Goal: Information Seeking & Learning: Learn about a topic

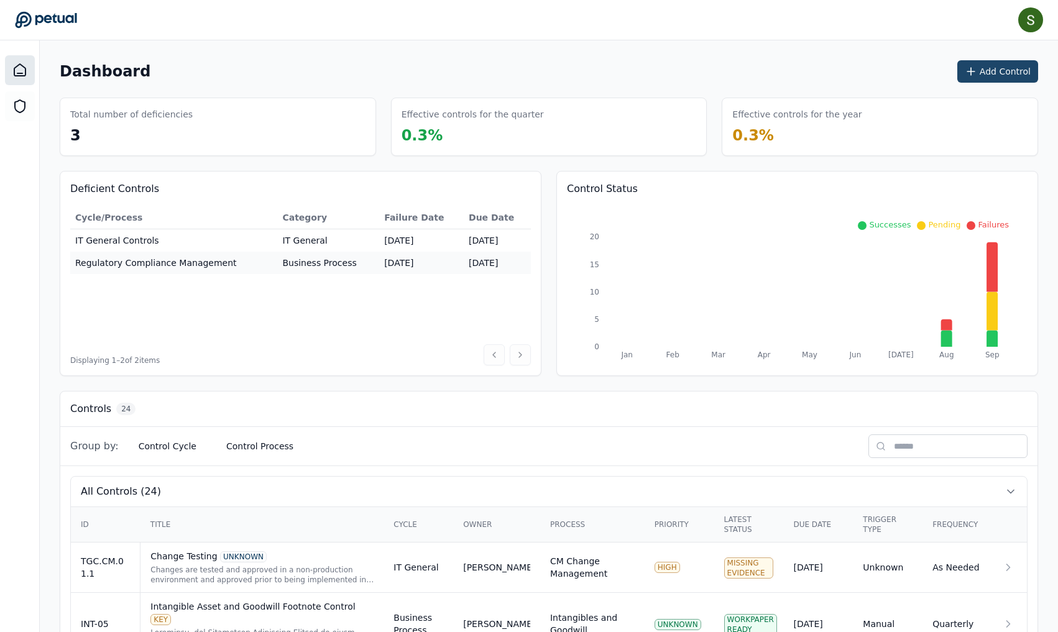
click at [972, 68] on icon at bounding box center [971, 71] width 12 height 12
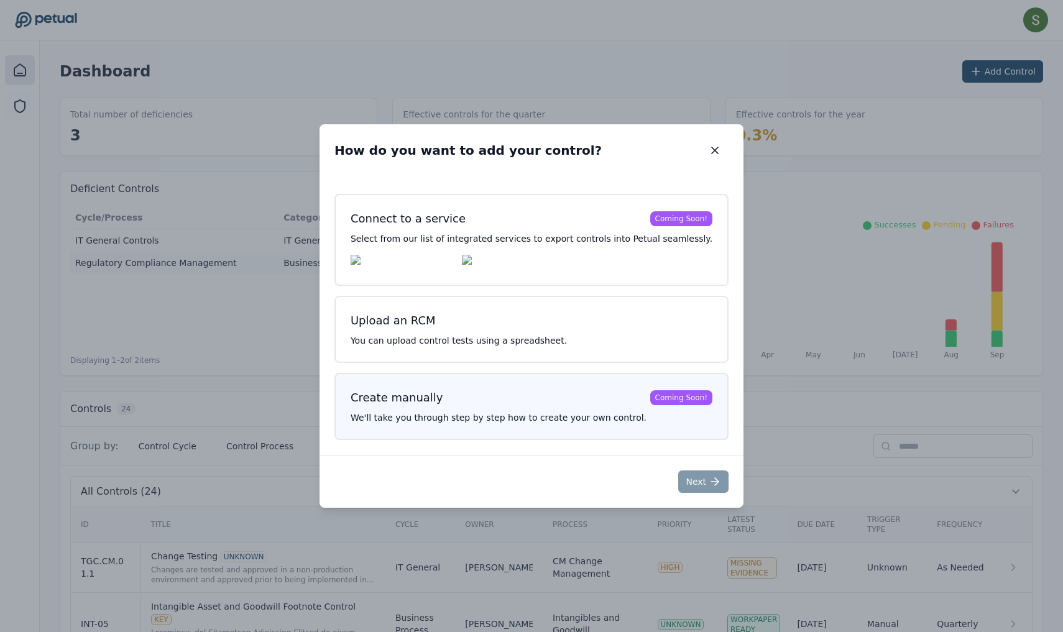
click at [665, 392] on h3 "Create manually Coming Soon!" at bounding box center [532, 397] width 362 height 17
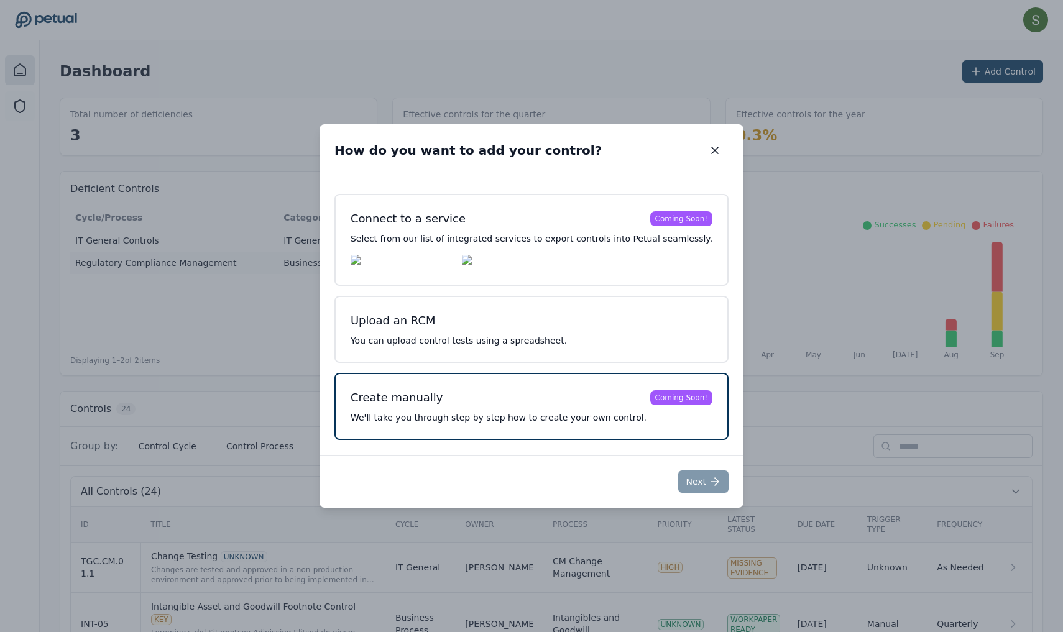
click at [638, 417] on p "We'll take you through step by step how to create your own control." at bounding box center [532, 418] width 362 height 12
click at [709, 147] on icon "button" at bounding box center [715, 150] width 12 height 12
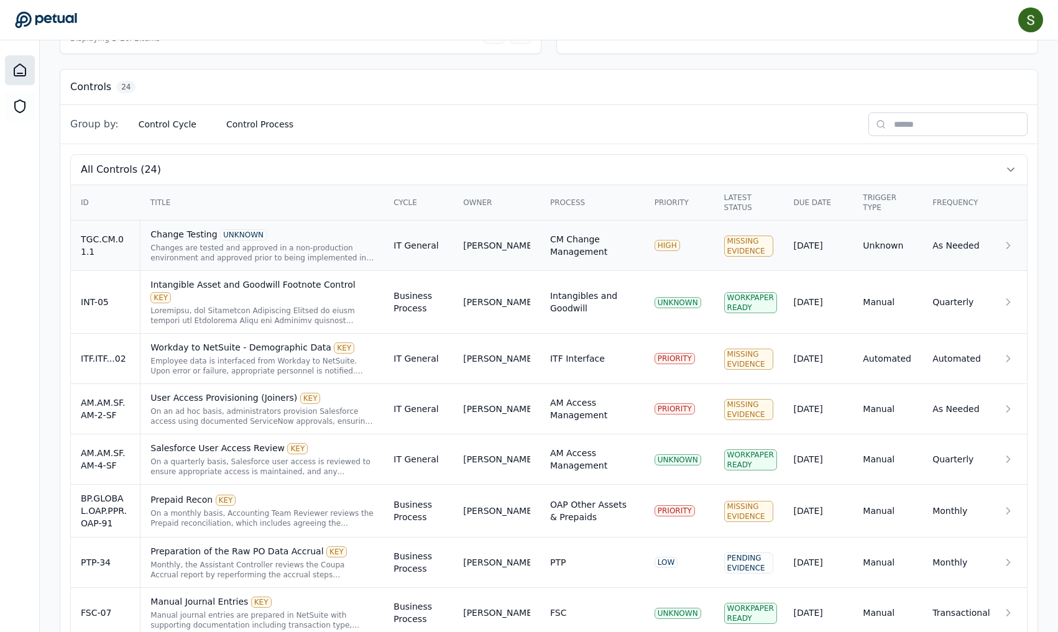
scroll to position [322, 0]
click at [245, 119] on button "Control Process" at bounding box center [259, 124] width 87 height 22
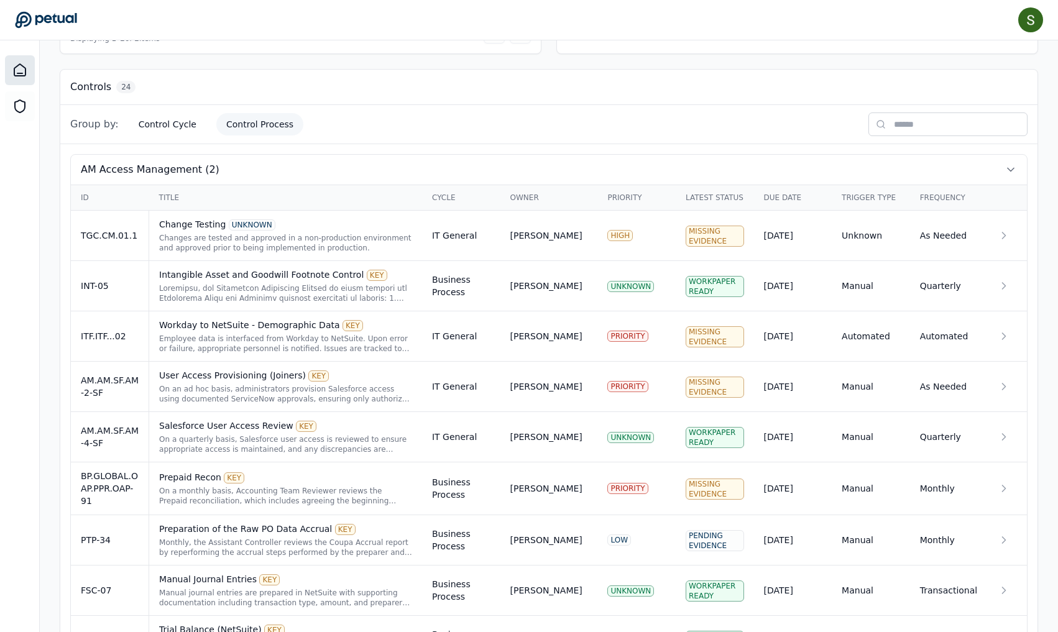
click at [271, 129] on button "Control Process" at bounding box center [259, 124] width 87 height 22
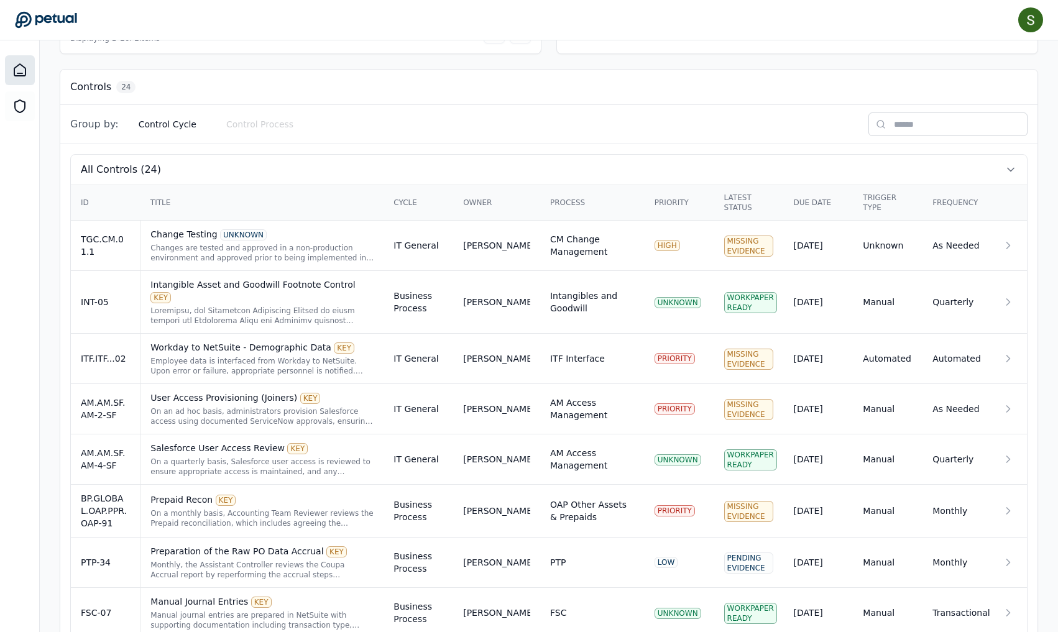
click at [271, 129] on button "Control Process" at bounding box center [259, 124] width 87 height 22
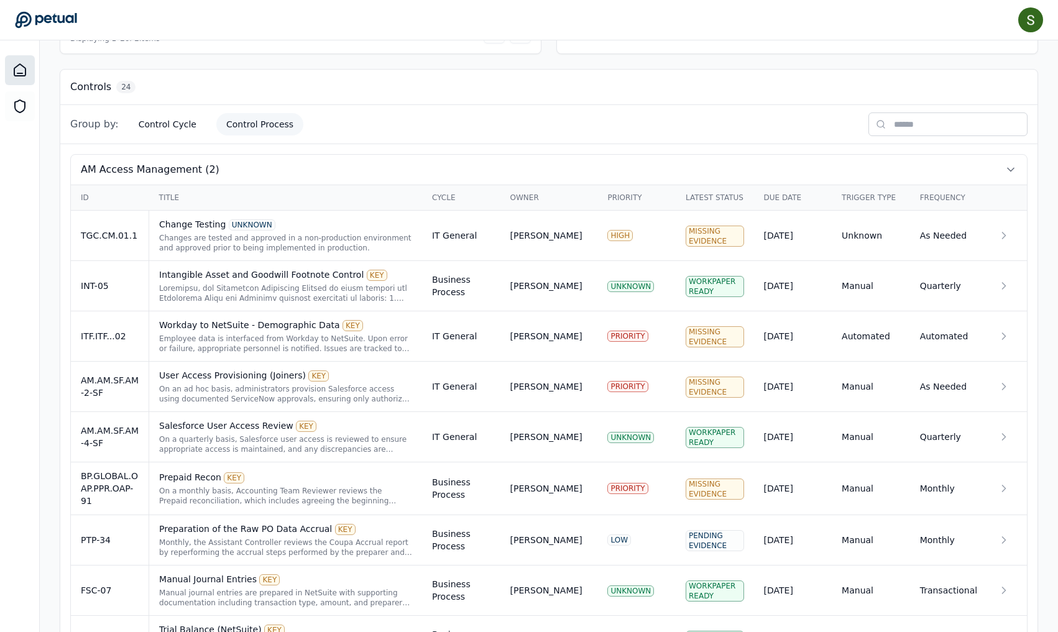
click at [271, 129] on button "Control Process" at bounding box center [259, 124] width 87 height 22
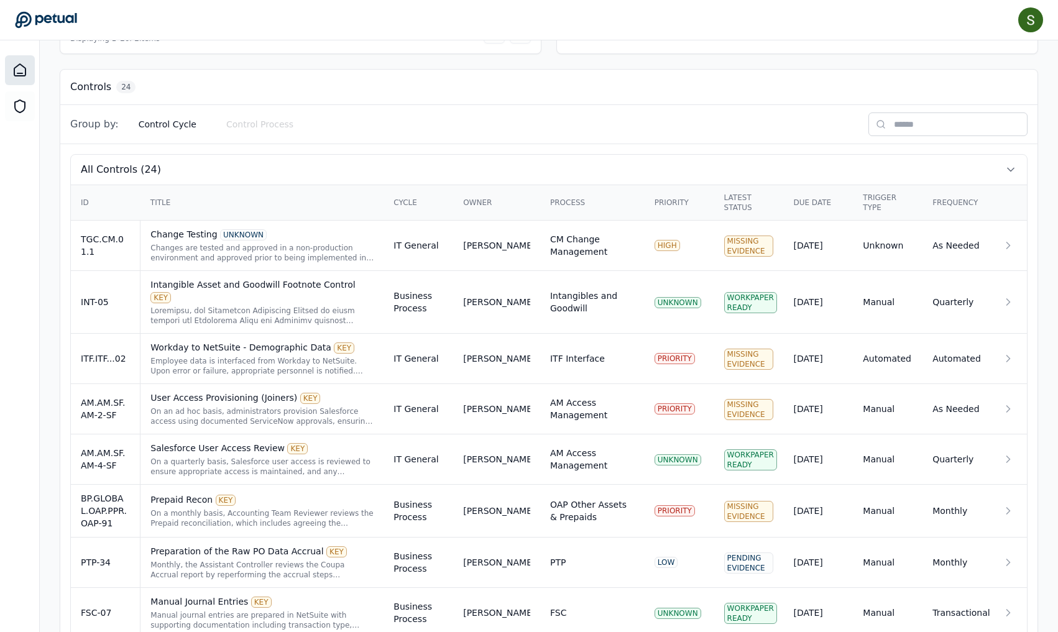
click at [271, 129] on button "Control Process" at bounding box center [259, 124] width 87 height 22
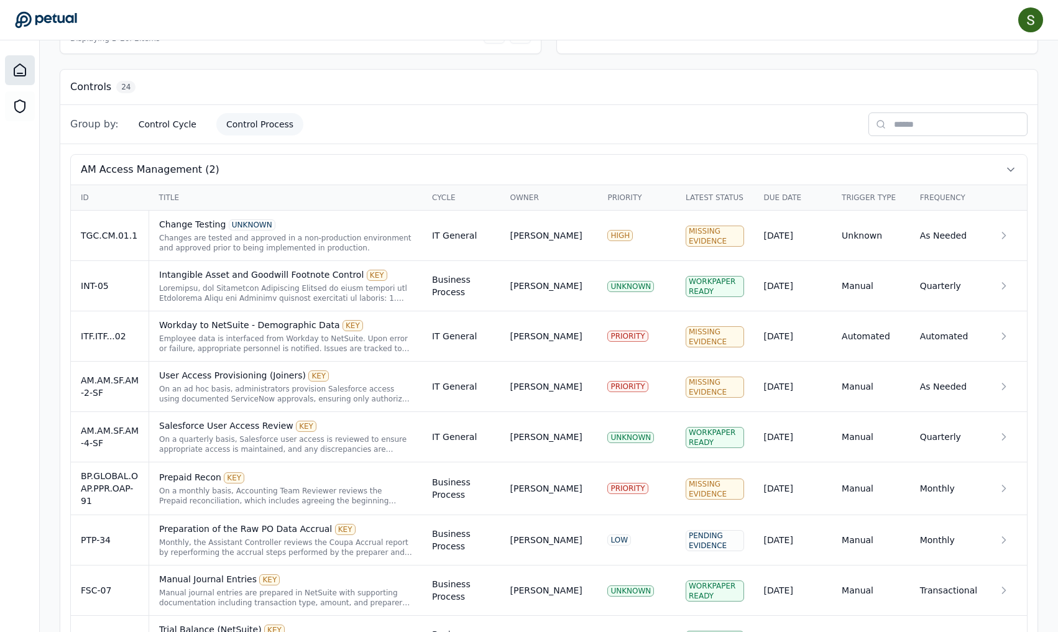
click at [271, 129] on button "Control Process" at bounding box center [259, 124] width 87 height 22
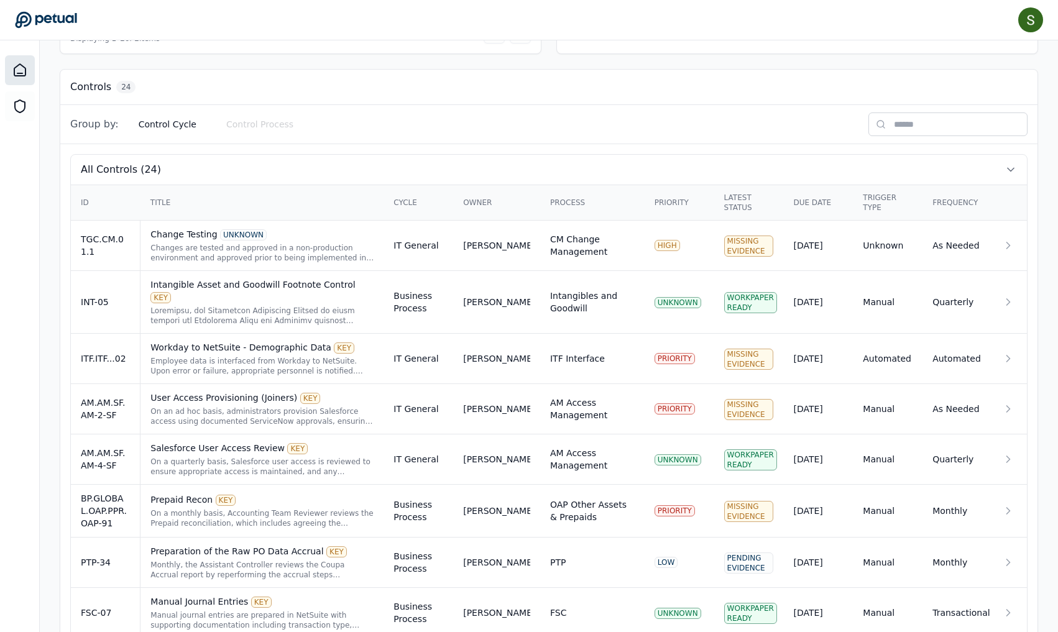
click at [271, 129] on button "Control Process" at bounding box center [259, 124] width 87 height 22
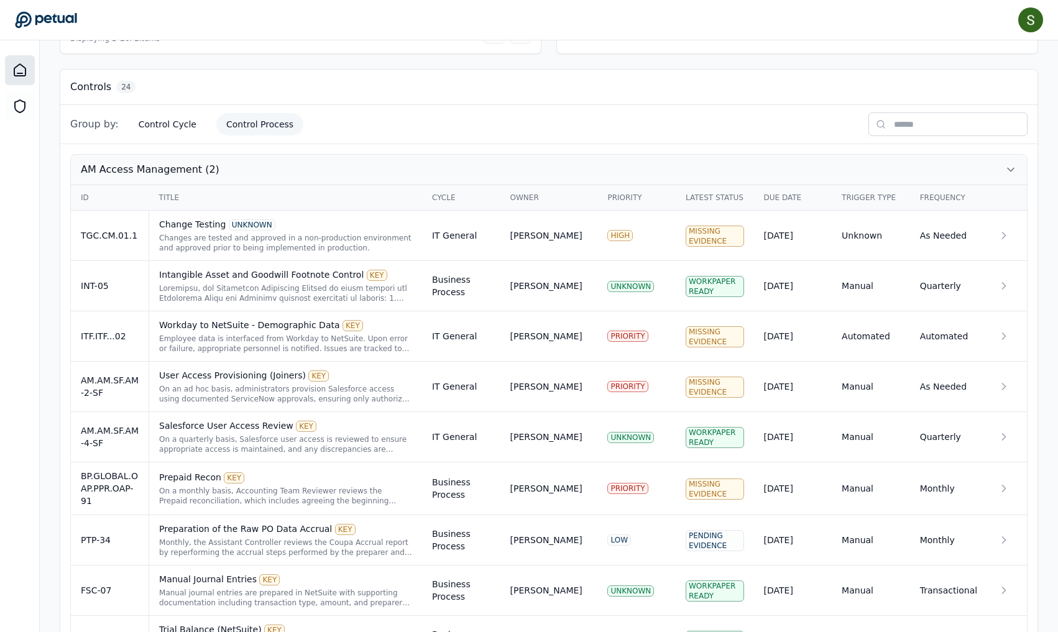
click at [186, 176] on span "AM Access Management (2)" at bounding box center [150, 169] width 139 height 15
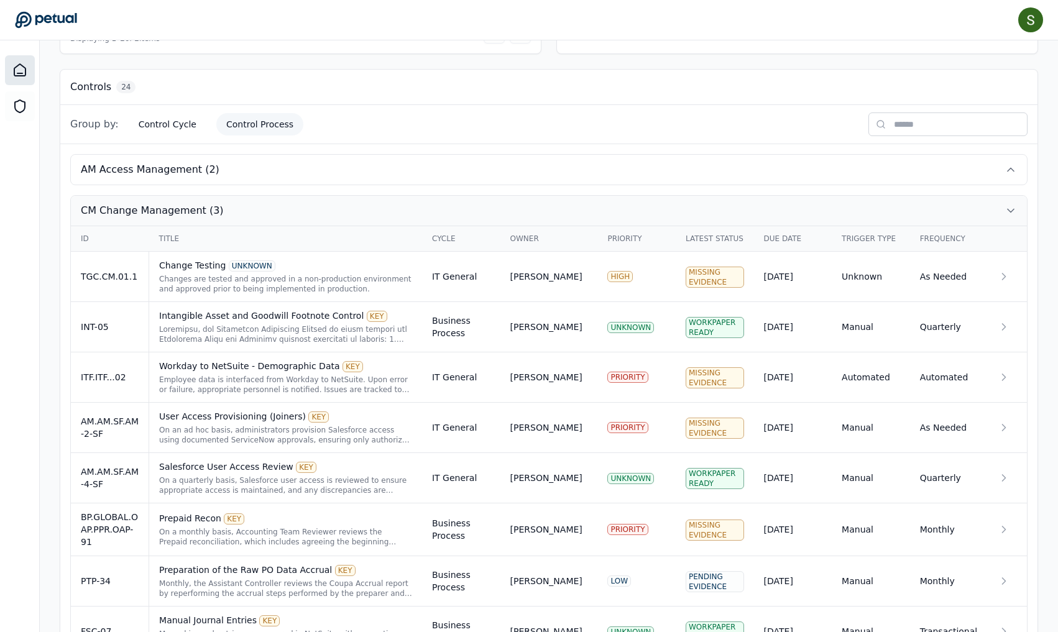
click at [1006, 212] on icon at bounding box center [1011, 211] width 12 height 12
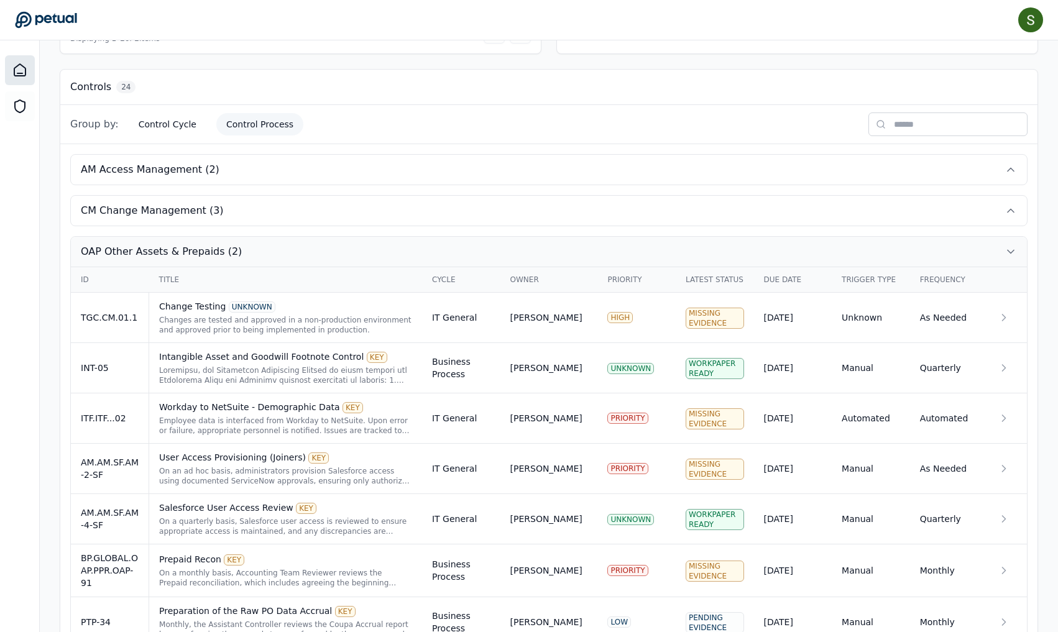
click at [1011, 251] on icon at bounding box center [1011, 252] width 12 height 12
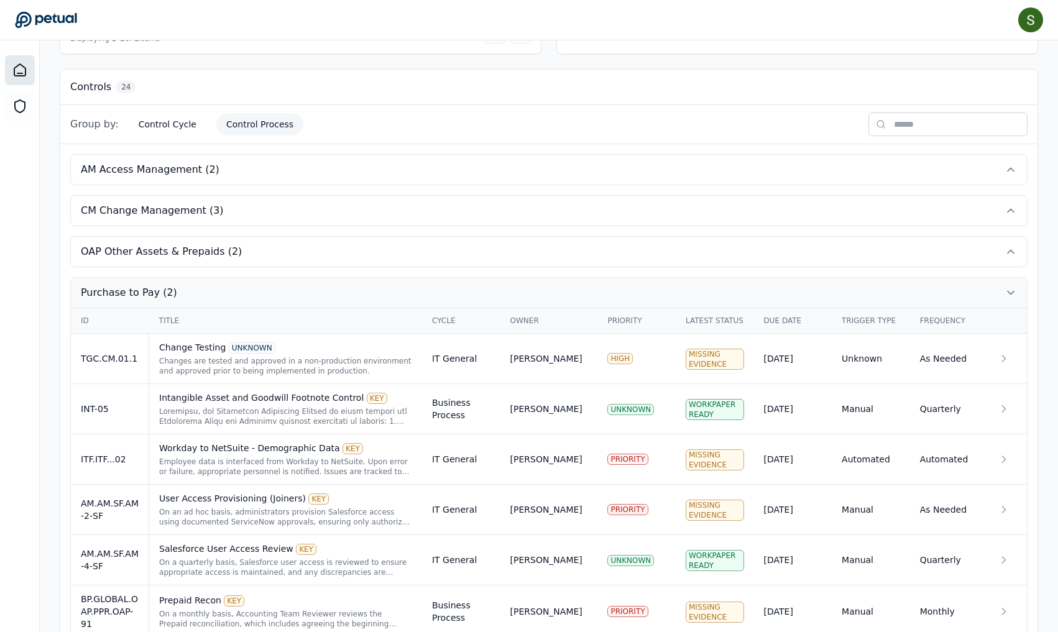
click at [1013, 294] on icon at bounding box center [1011, 293] width 12 height 12
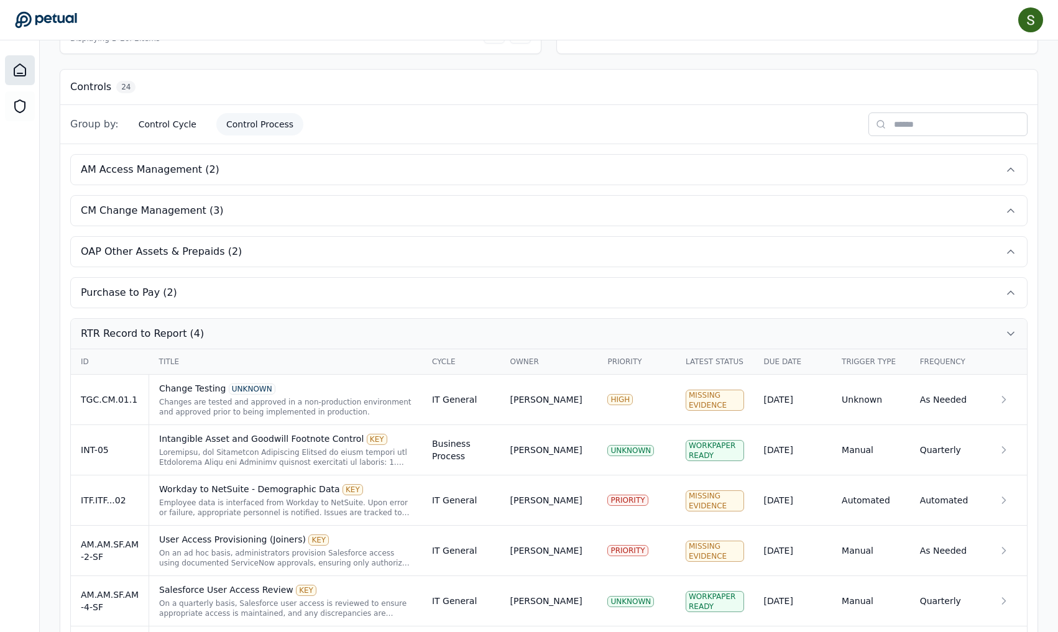
click at [1019, 330] on button "RTR Record to Report (4)" at bounding box center [549, 334] width 956 height 30
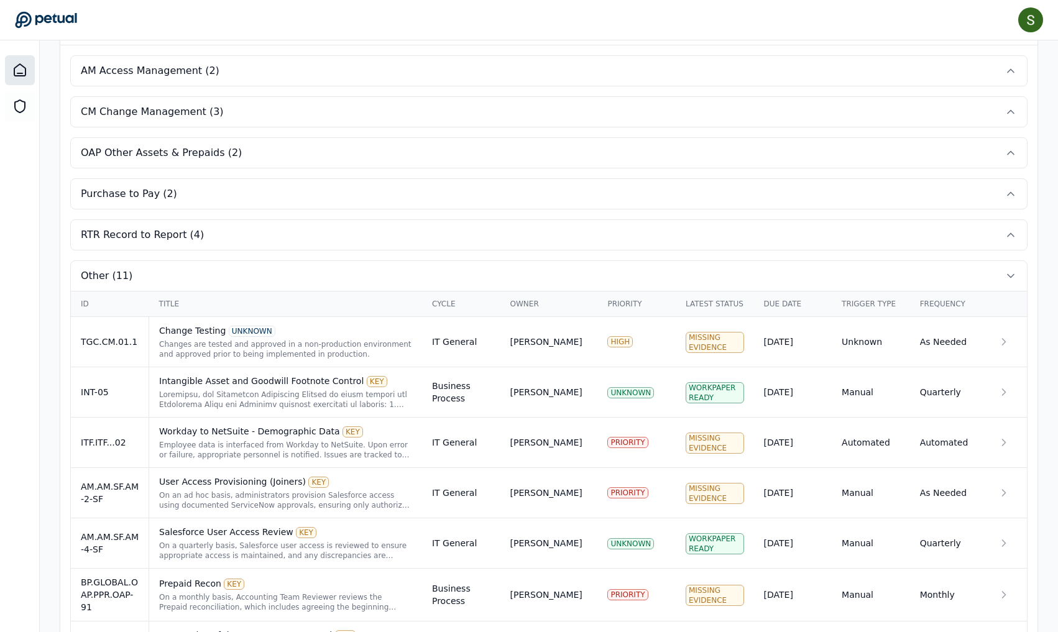
scroll to position [420, 0]
click at [1011, 278] on icon at bounding box center [1011, 277] width 6 height 3
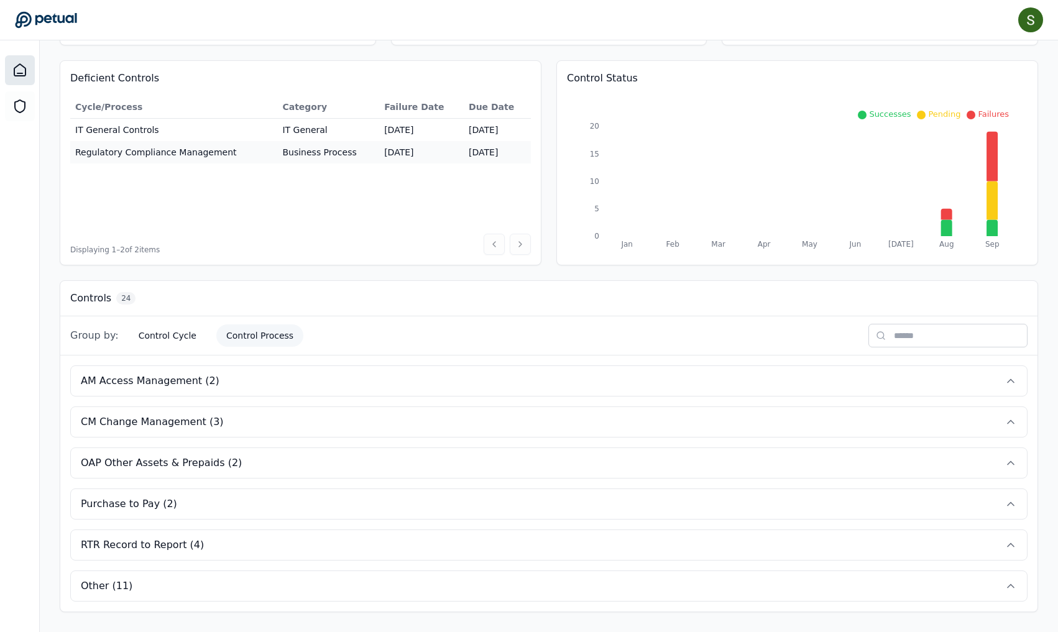
scroll to position [111, 0]
click at [1013, 375] on icon at bounding box center [1011, 381] width 12 height 12
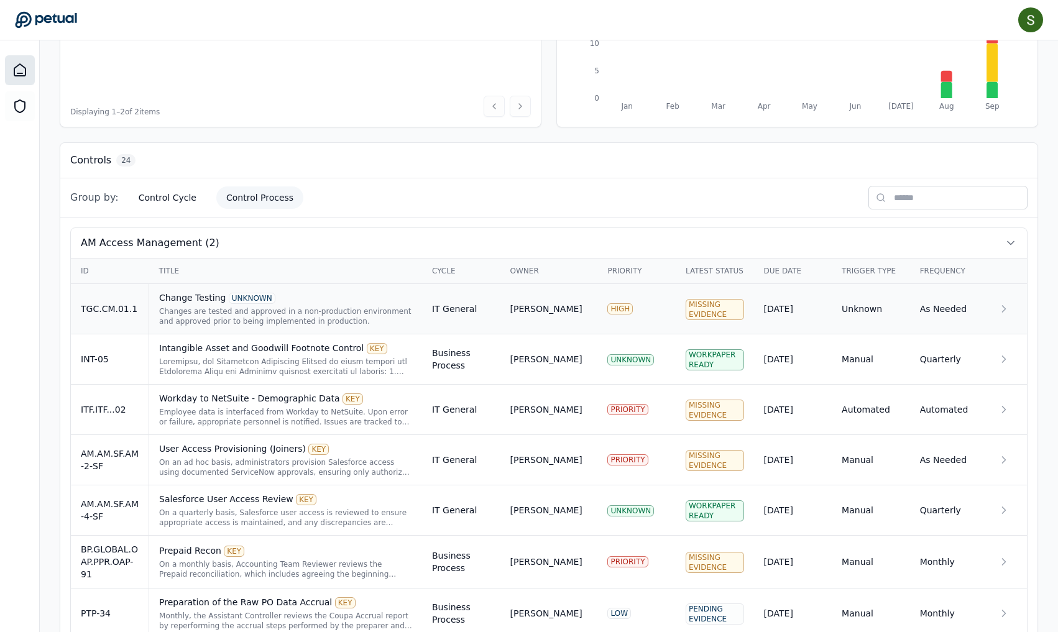
scroll to position [280, 0]
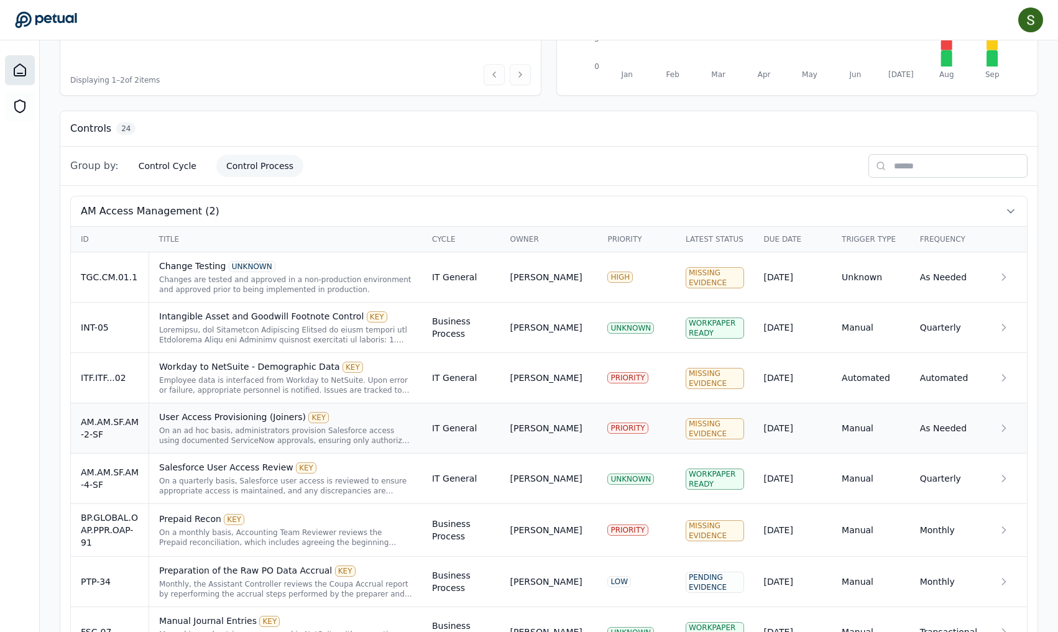
click at [185, 436] on div "On an ad hoc basis, administrators provision Salesforce access using documented…" at bounding box center [285, 436] width 253 height 20
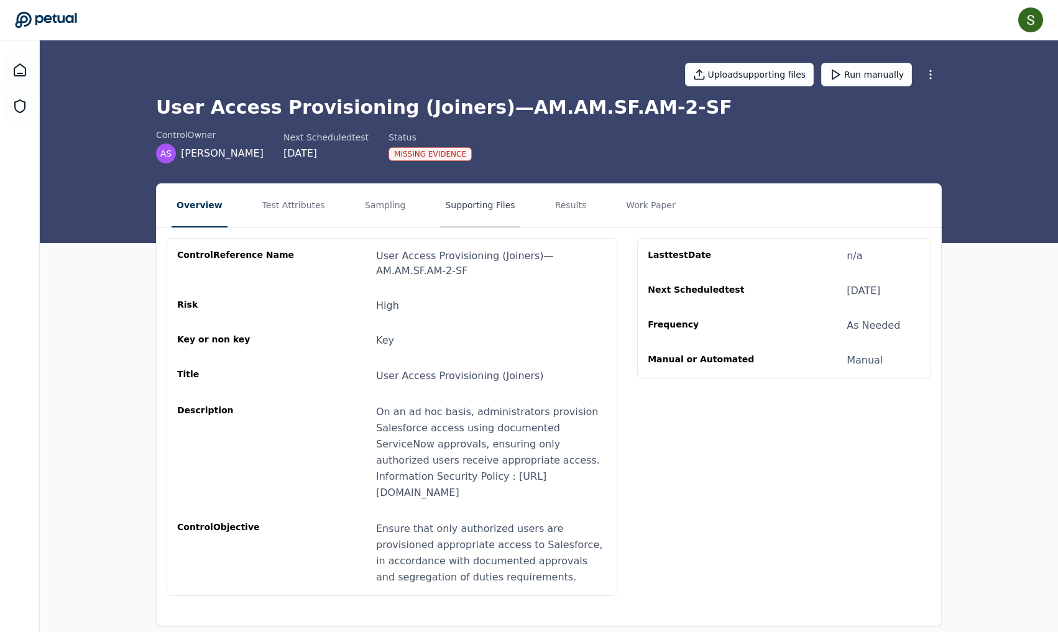
click at [490, 203] on button "Supporting Files" at bounding box center [480, 206] width 80 height 44
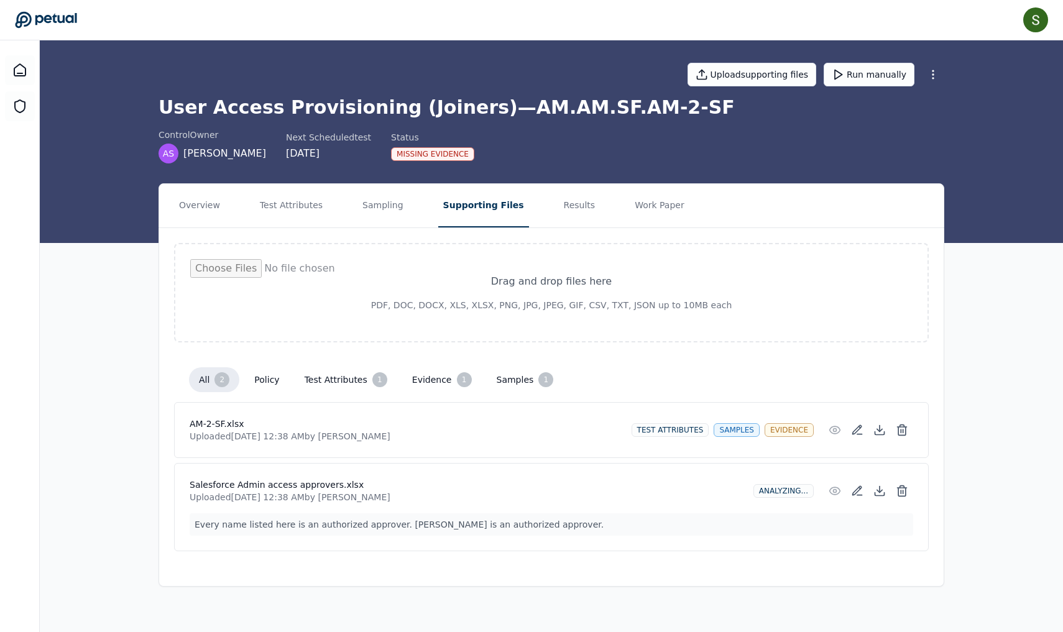
click at [221, 424] on h4 "AM-2-SF.xlsx" at bounding box center [406, 424] width 432 height 12
click at [292, 425] on h4 "AM-2-SF.xlsx" at bounding box center [406, 424] width 432 height 12
click at [878, 425] on icon at bounding box center [879, 430] width 12 height 12
click at [883, 487] on icon at bounding box center [879, 491] width 12 height 12
click at [564, 203] on button "Results" at bounding box center [580, 206] width 42 height 44
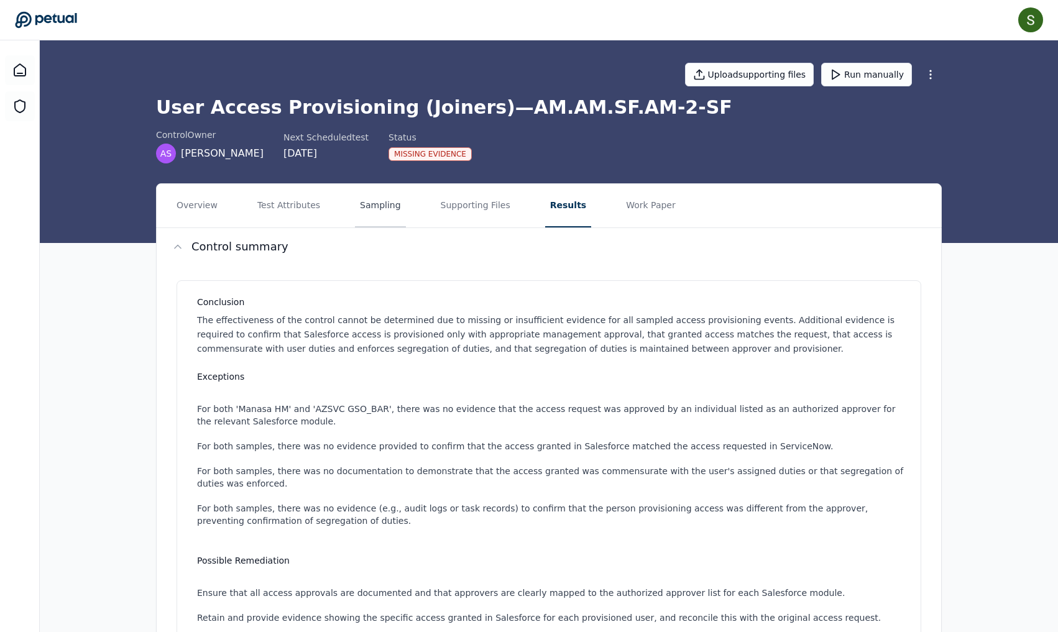
click at [365, 205] on button "Sampling" at bounding box center [380, 206] width 51 height 44
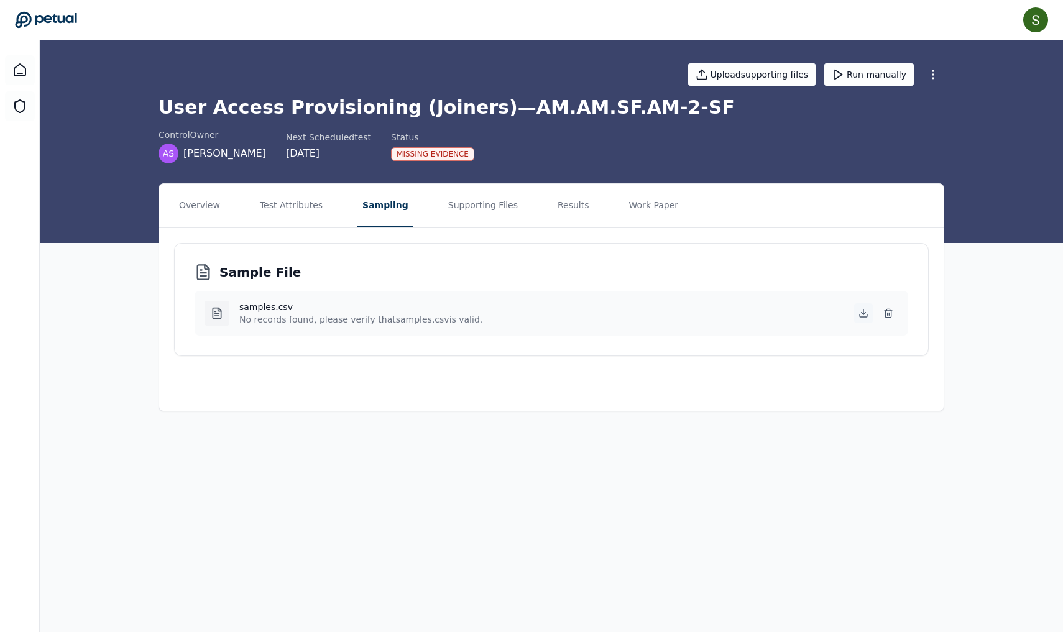
click at [862, 309] on icon at bounding box center [863, 313] width 10 height 10
click at [651, 201] on button "Work Paper" at bounding box center [654, 206] width 60 height 44
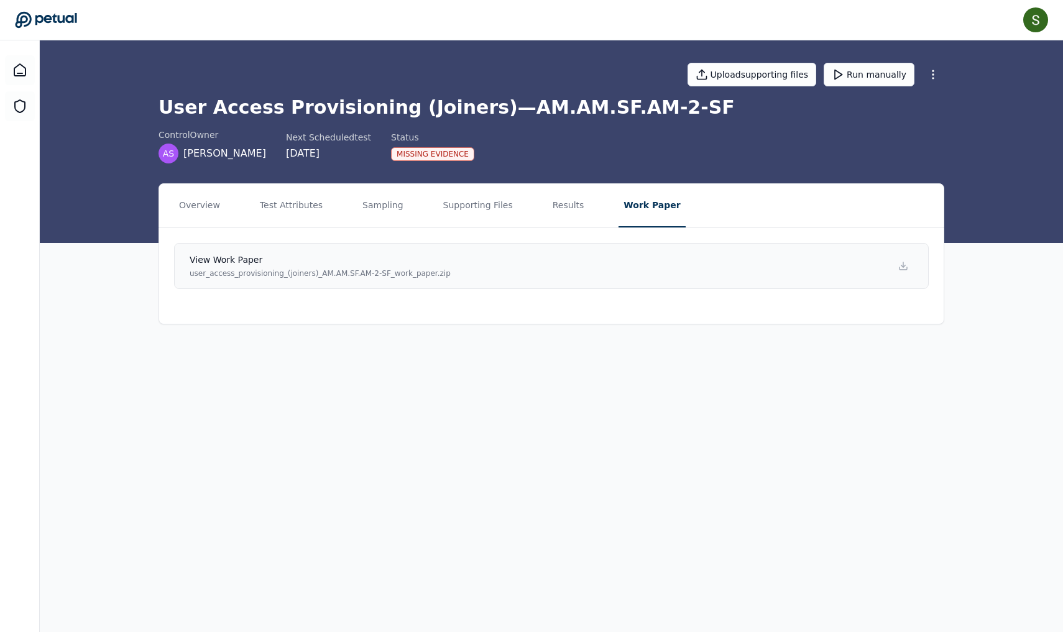
click at [388, 272] on p "user_access_provisioning_(joiners)_AM.AM.SF.AM-2-SF_work_paper.zip" at bounding box center [320, 274] width 261 height 10
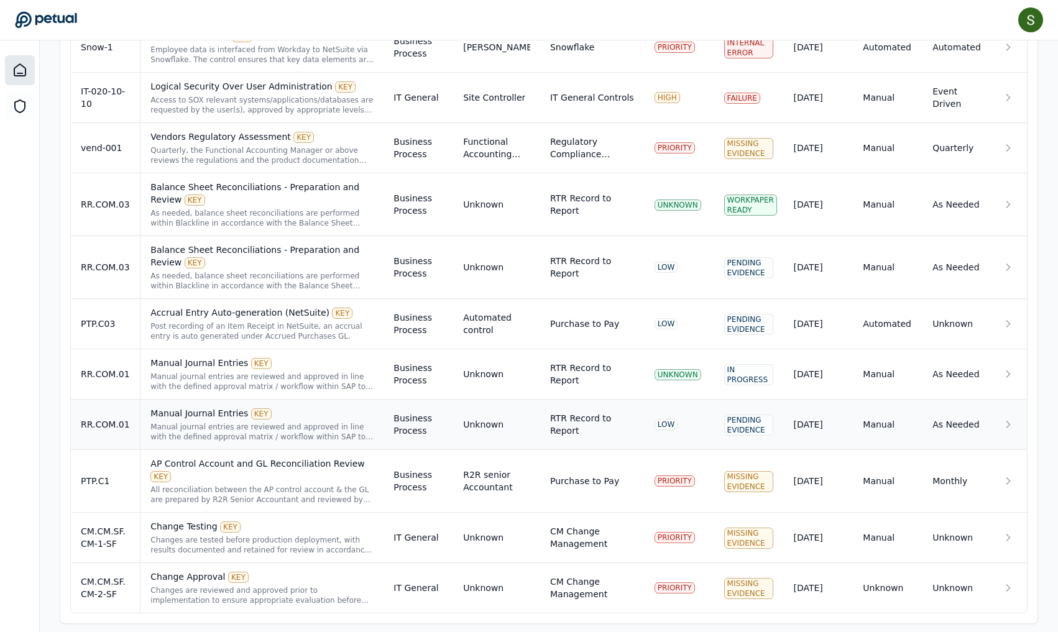
scroll to position [1192, 0]
click at [273, 586] on div "Changes are reviewed and approved prior to implementation to ensure appropriate…" at bounding box center [261, 596] width 223 height 20
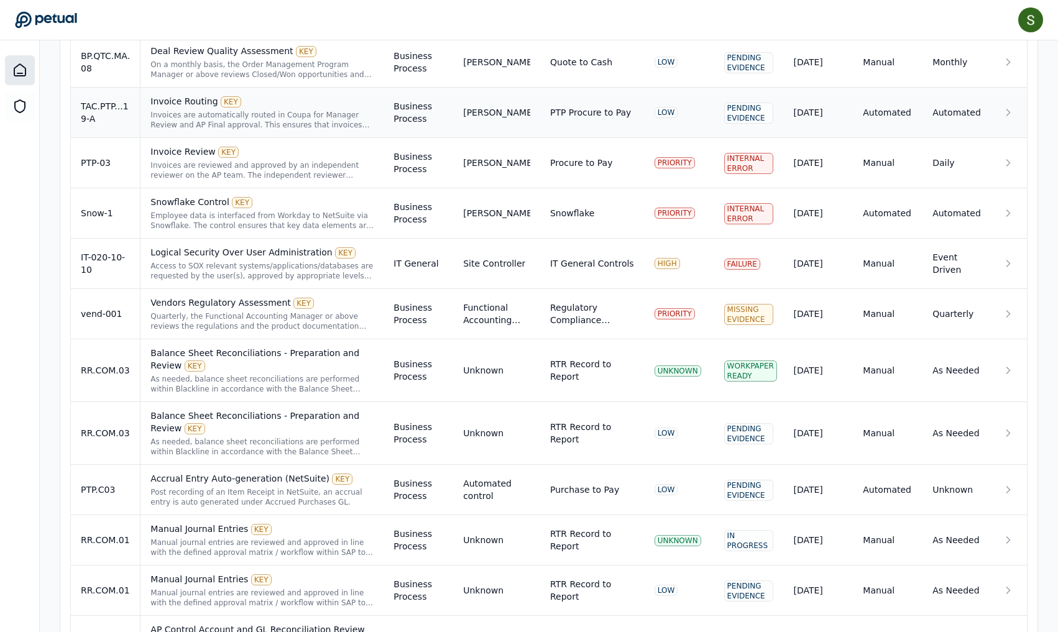
scroll to position [1058, 0]
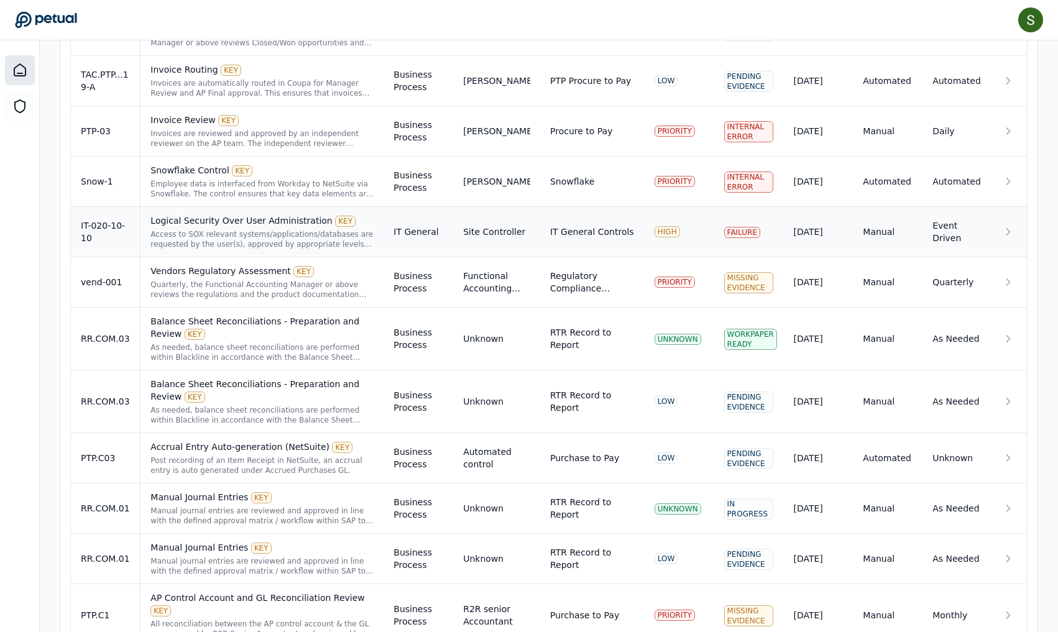
click at [306, 229] on div "Access to SOX relevant systems/applications/databases are requested by the user…" at bounding box center [261, 239] width 223 height 20
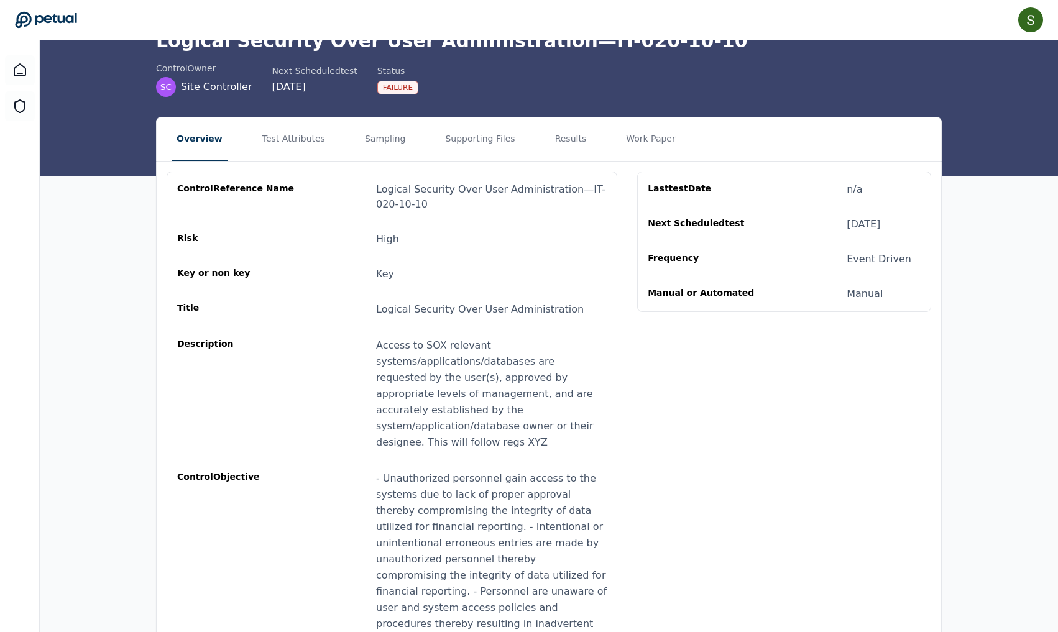
scroll to position [65, 0]
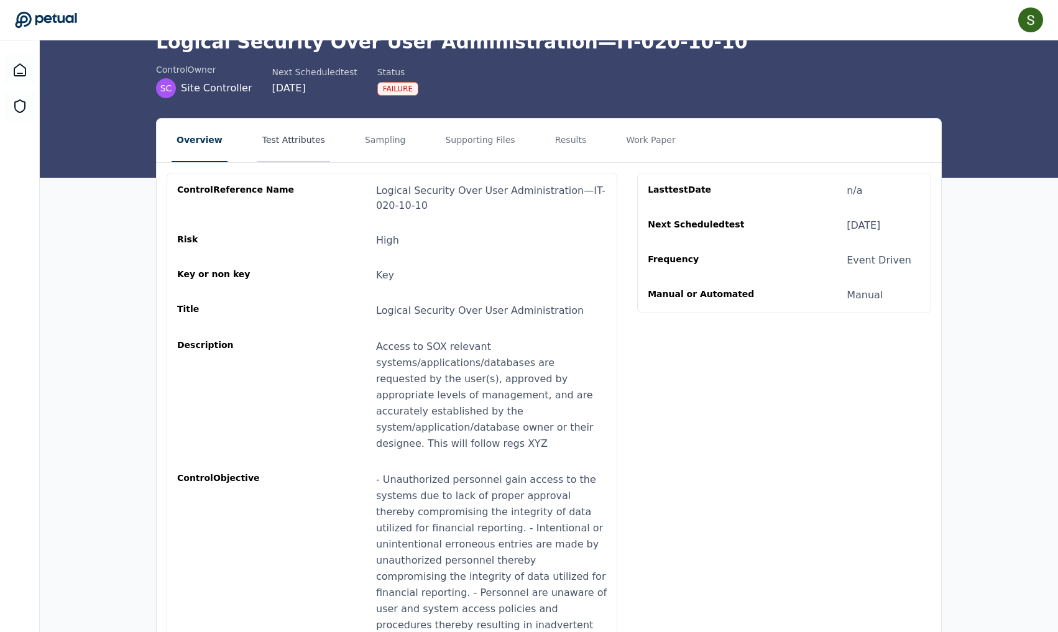
click at [303, 139] on button "Test Attributes" at bounding box center [293, 141] width 73 height 44
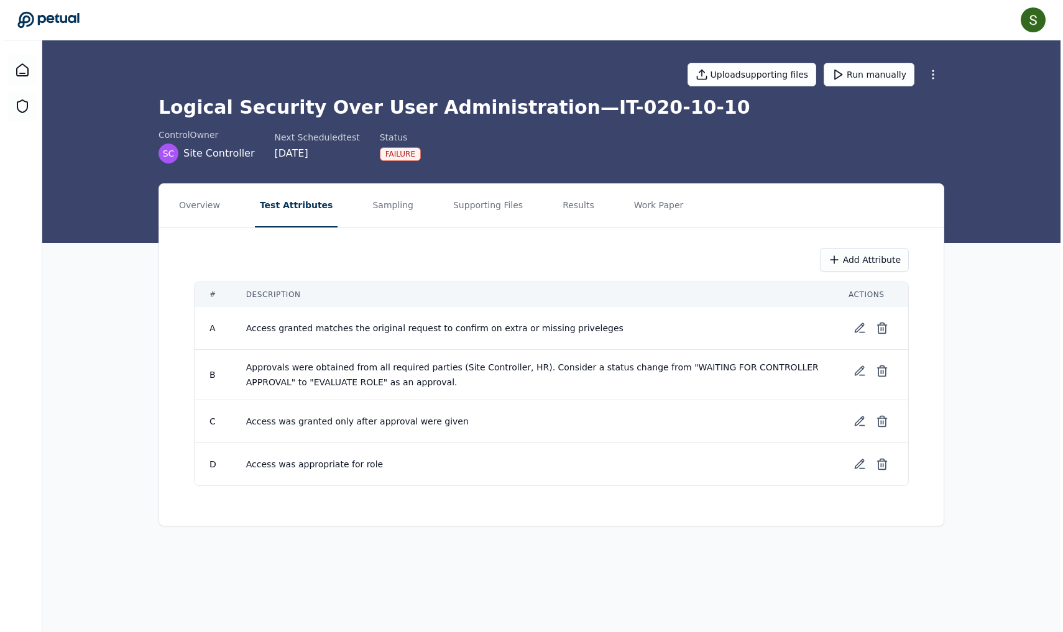
scroll to position [0, 0]
click at [381, 211] on button "Sampling" at bounding box center [392, 206] width 51 height 44
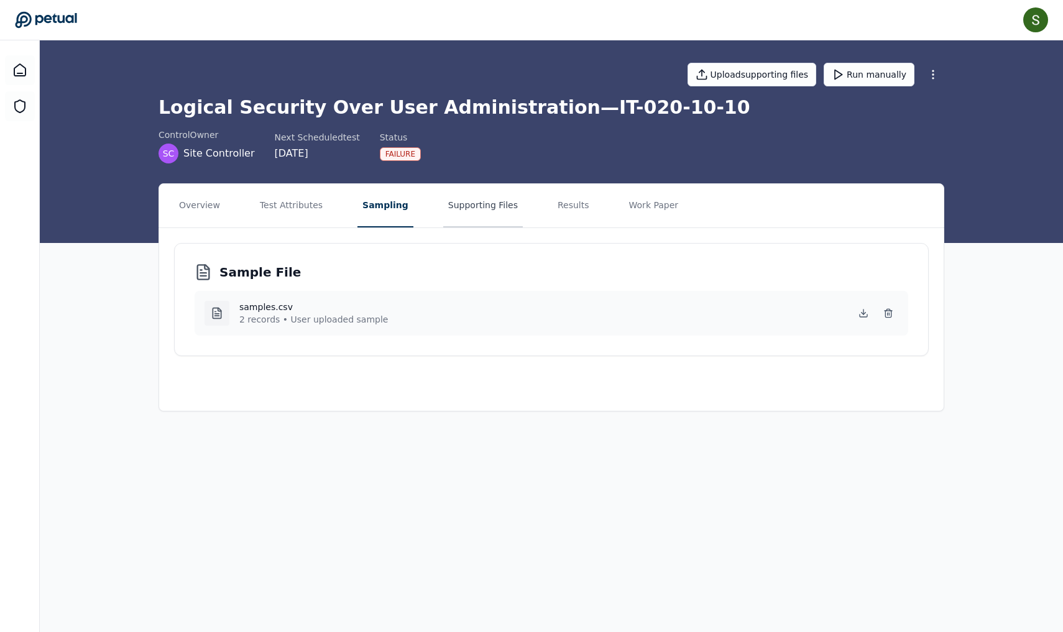
click at [467, 198] on button "Supporting Files" at bounding box center [483, 206] width 80 height 44
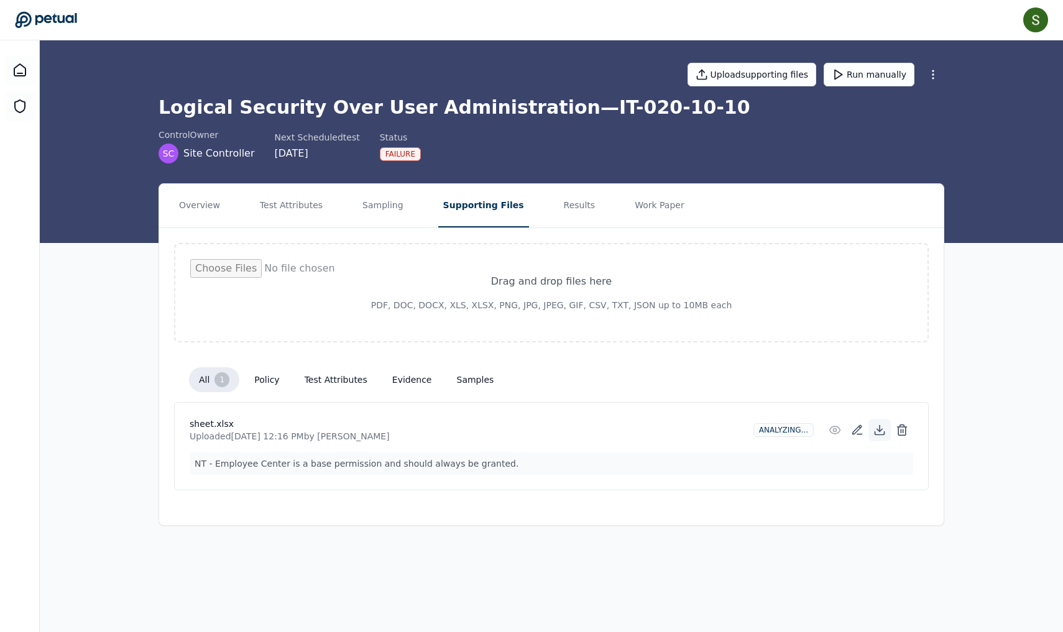
click at [882, 431] on icon at bounding box center [879, 430] width 12 height 12
click at [821, 534] on main "Upload supporting files Run manually Logical Security Over User Administration …" at bounding box center [551, 336] width 1023 height 592
click at [559, 198] on button "Results" at bounding box center [580, 206] width 42 height 44
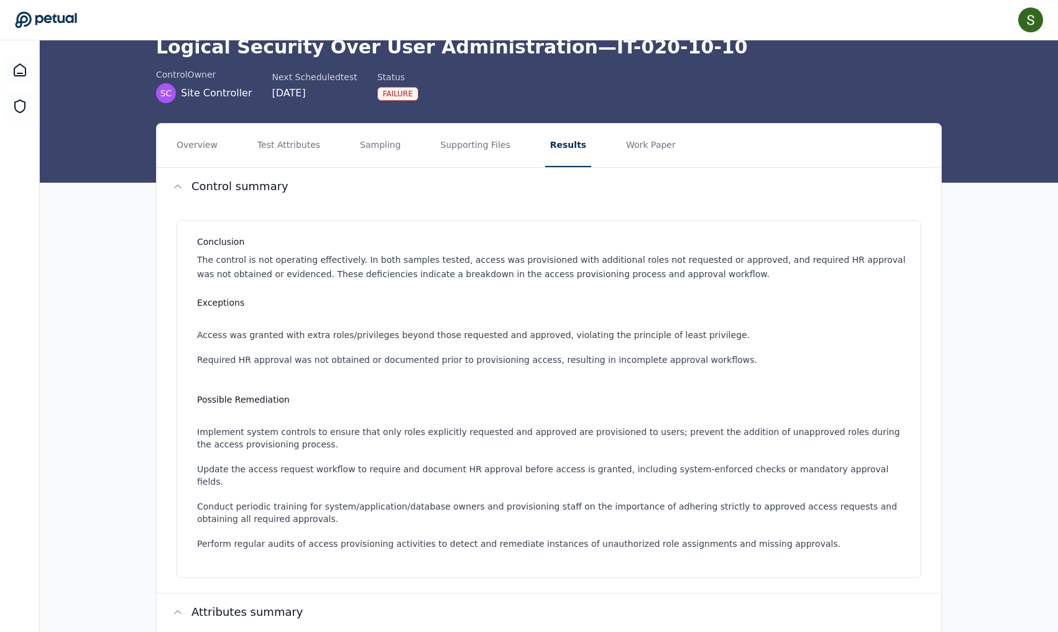
scroll to position [62, 0]
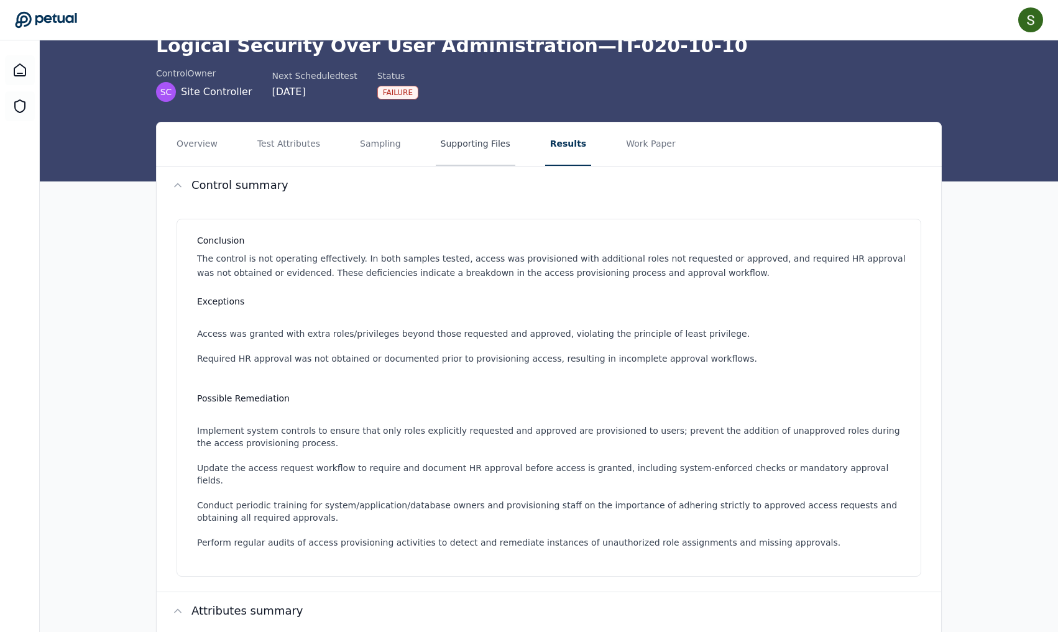
click at [470, 139] on button "Supporting Files" at bounding box center [476, 144] width 80 height 44
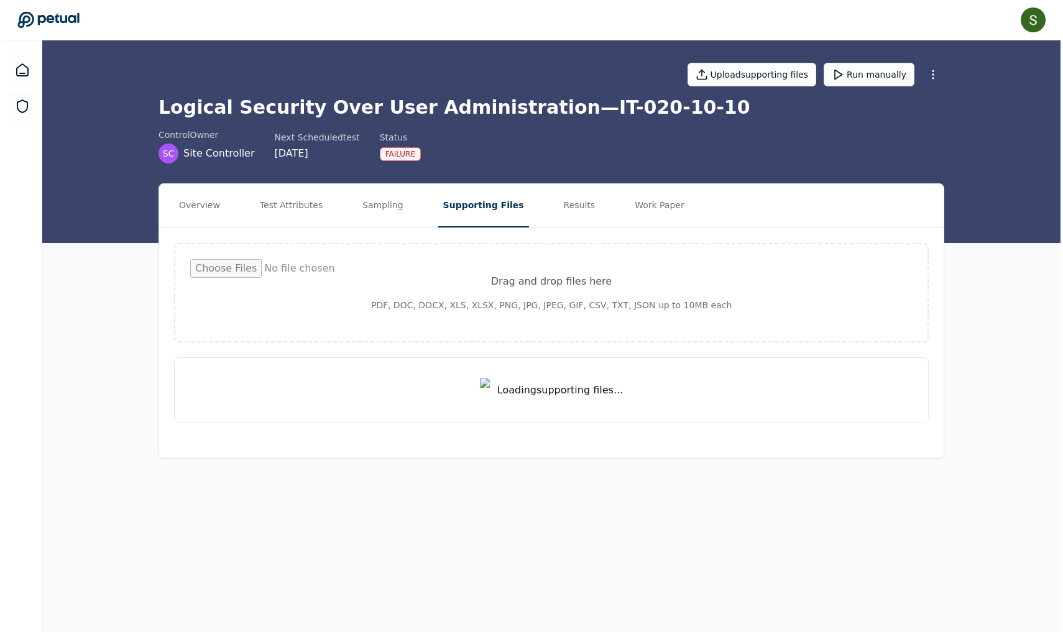
scroll to position [0, 0]
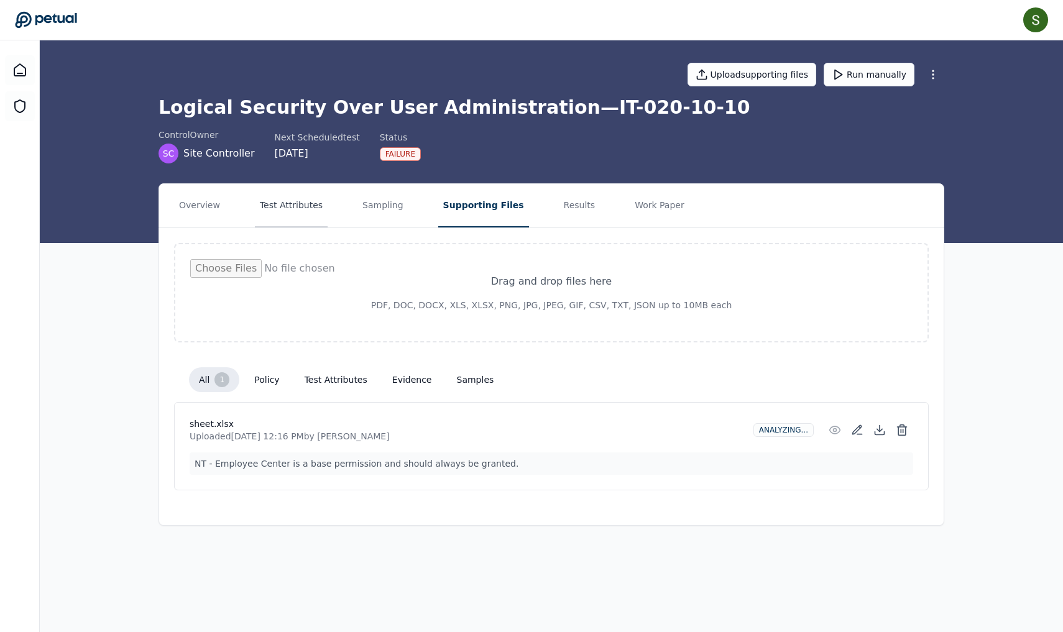
click at [314, 205] on button "Test Attributes" at bounding box center [291, 206] width 73 height 44
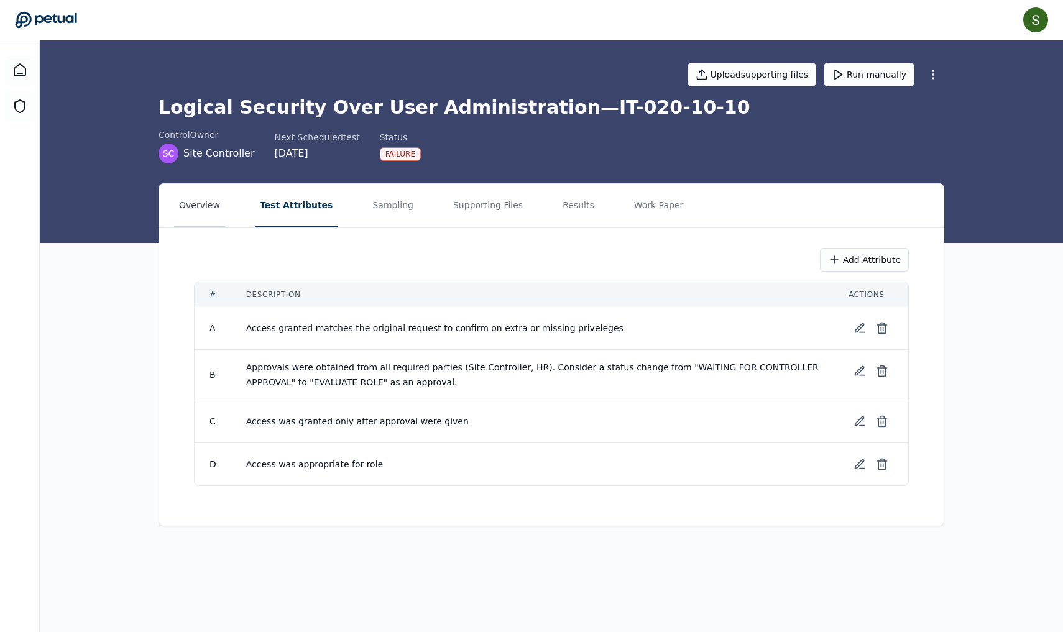
click at [208, 205] on button "Overview" at bounding box center [199, 206] width 51 height 44
